Goal: Transaction & Acquisition: Purchase product/service

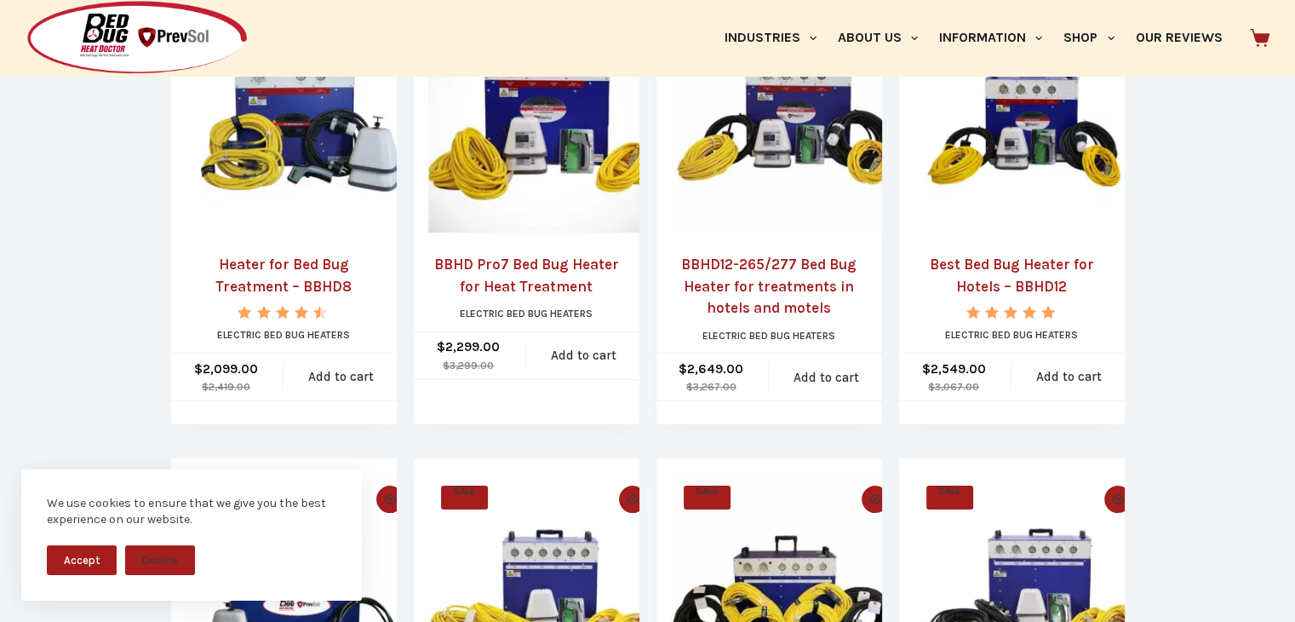
scroll to position [288, 0]
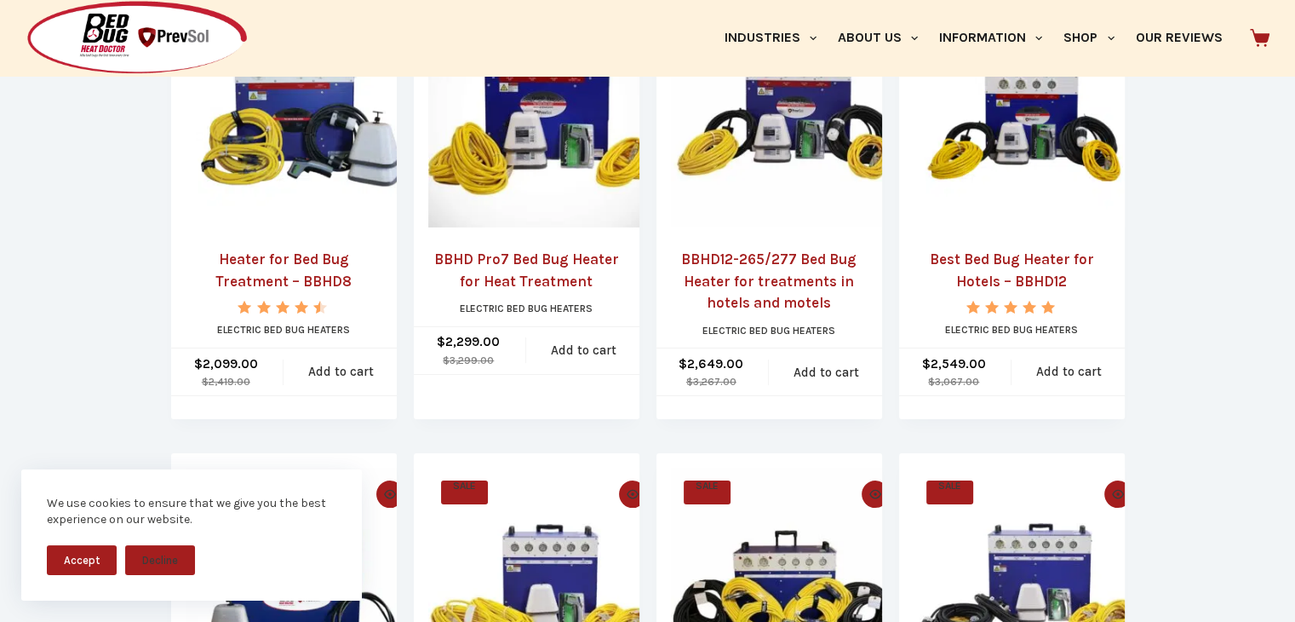
click at [1027, 256] on link "Best Bed Bug Heater for Hotels – BBHD12" at bounding box center [1012, 270] width 197 height 43
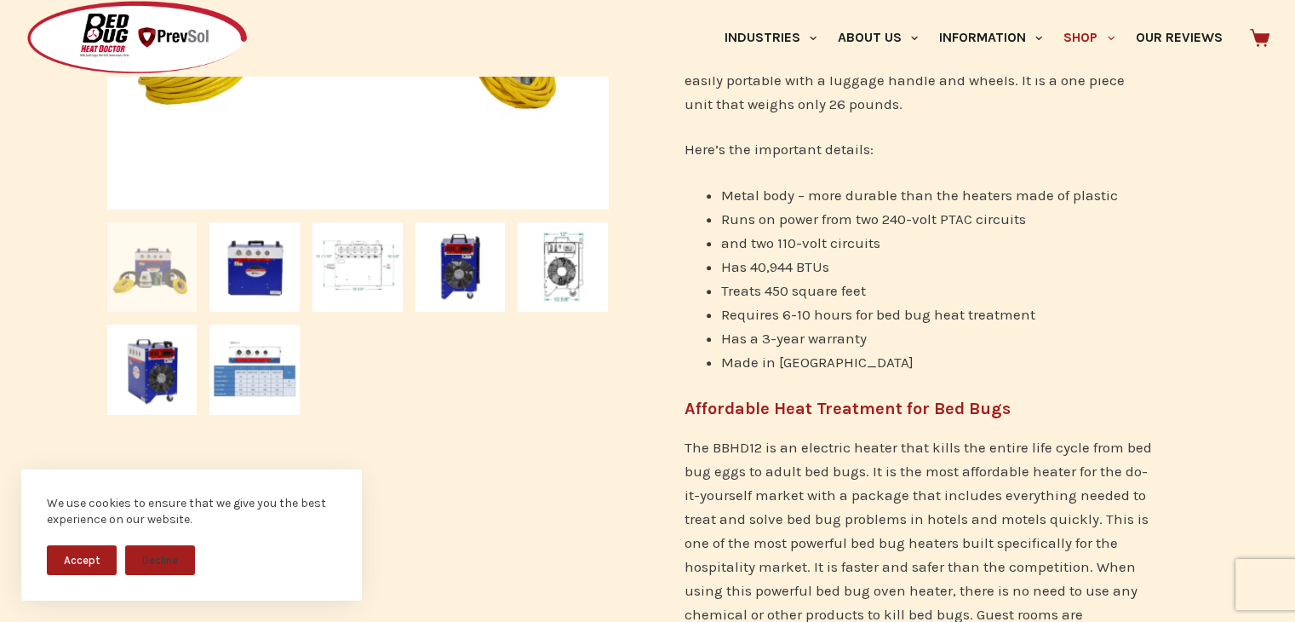
scroll to position [652, 0]
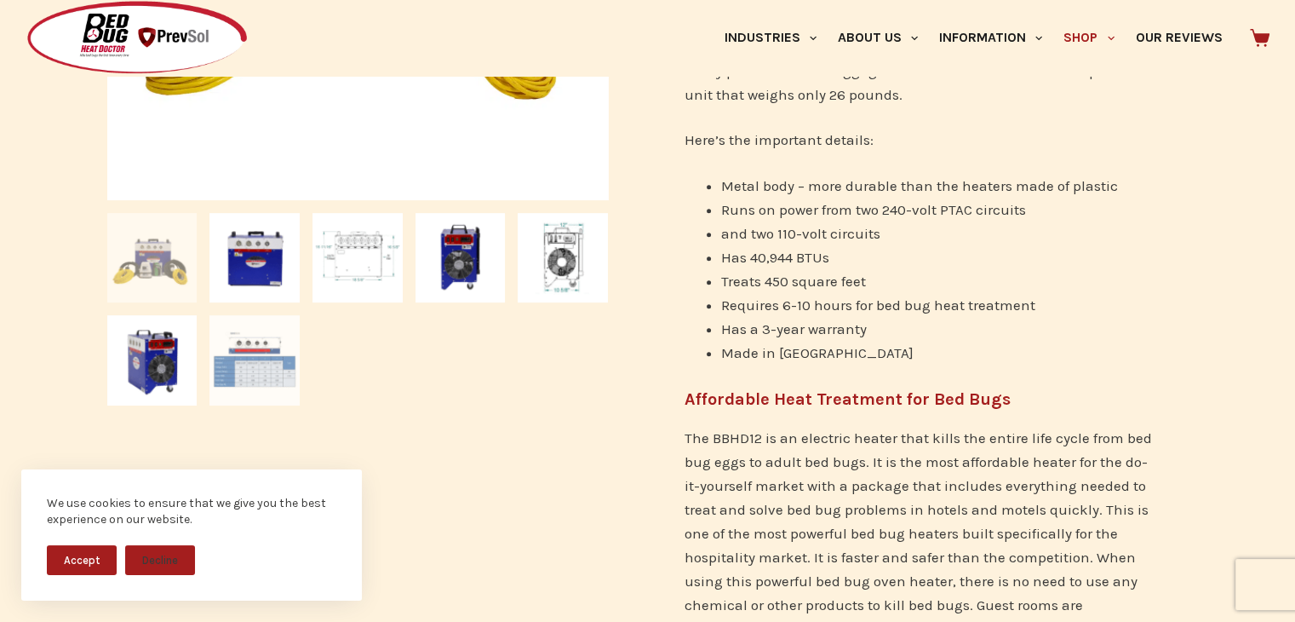
click at [244, 376] on img at bounding box center [254, 360] width 90 height 90
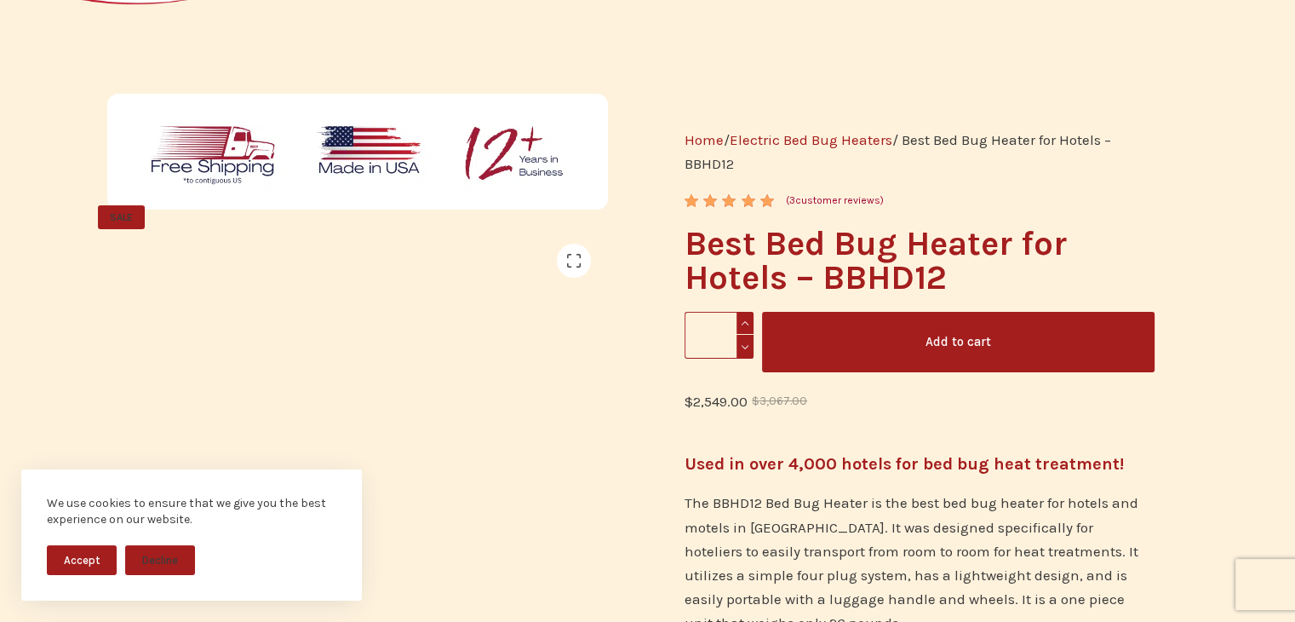
scroll to position [0, 0]
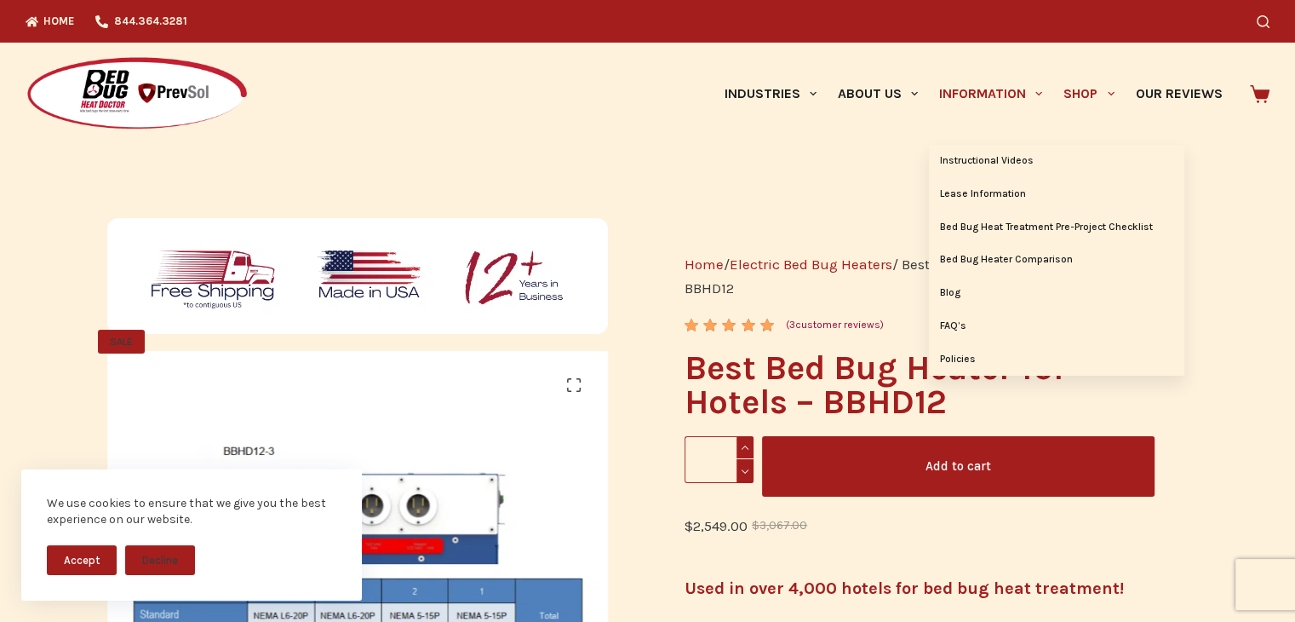
click at [971, 94] on link "Information" at bounding box center [991, 94] width 124 height 102
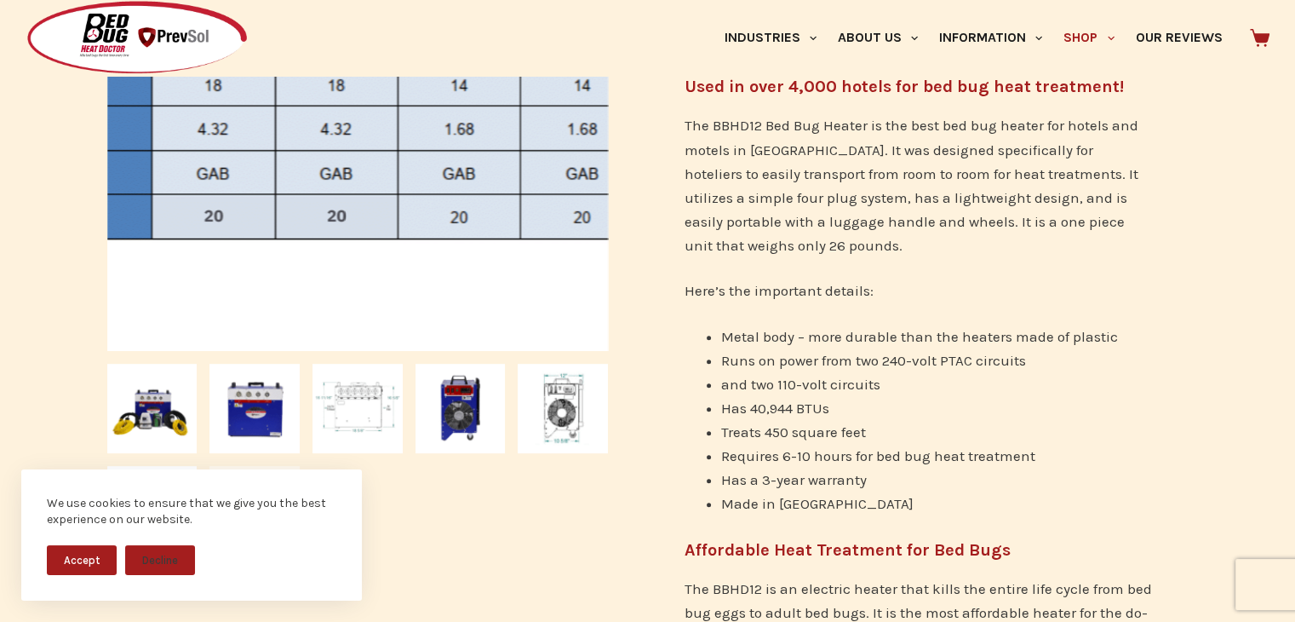
scroll to position [502, 0]
